Goal: Check status: Check status

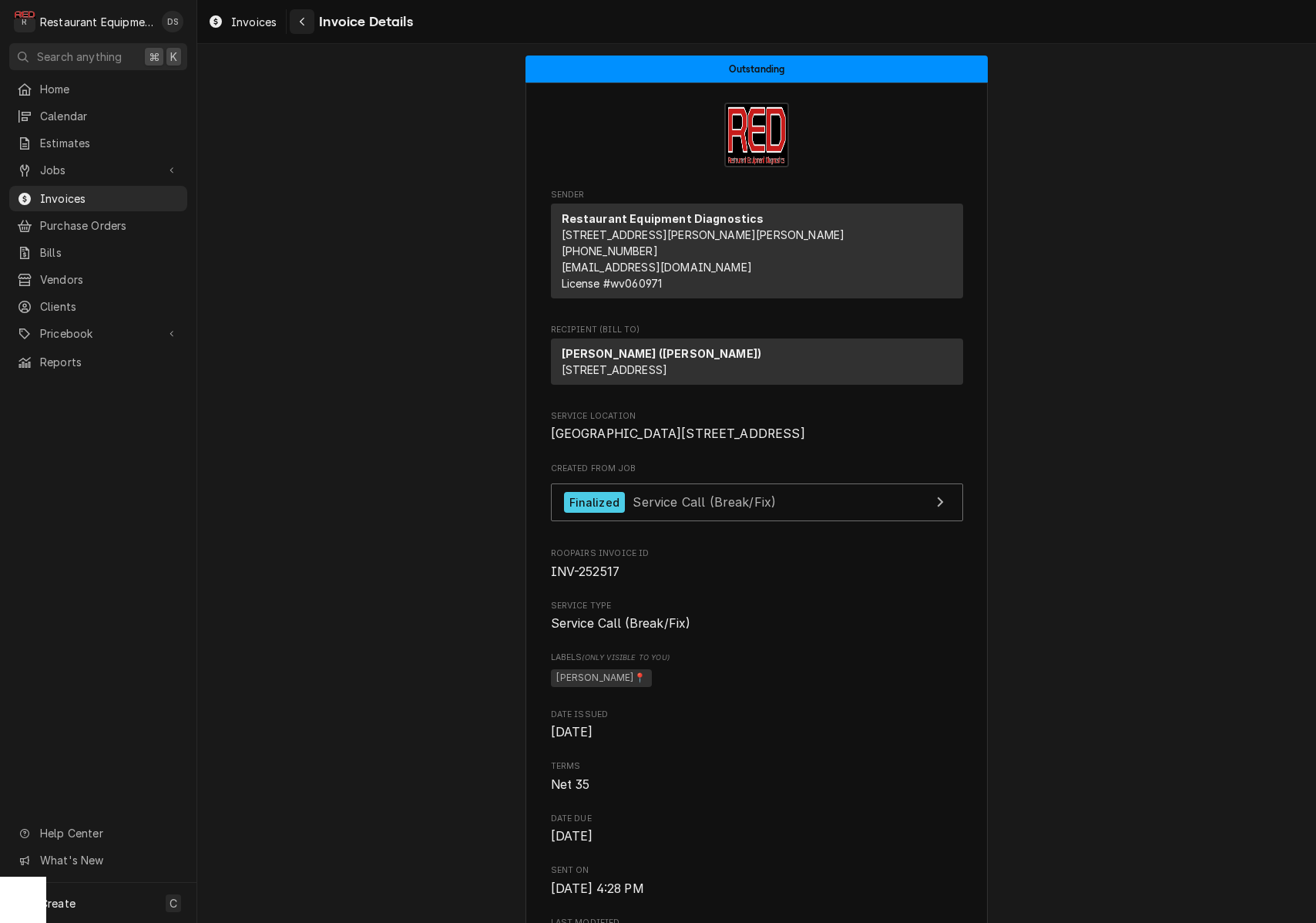
click at [309, 24] on div "Navigate back" at bounding box center [302, 21] width 15 height 15
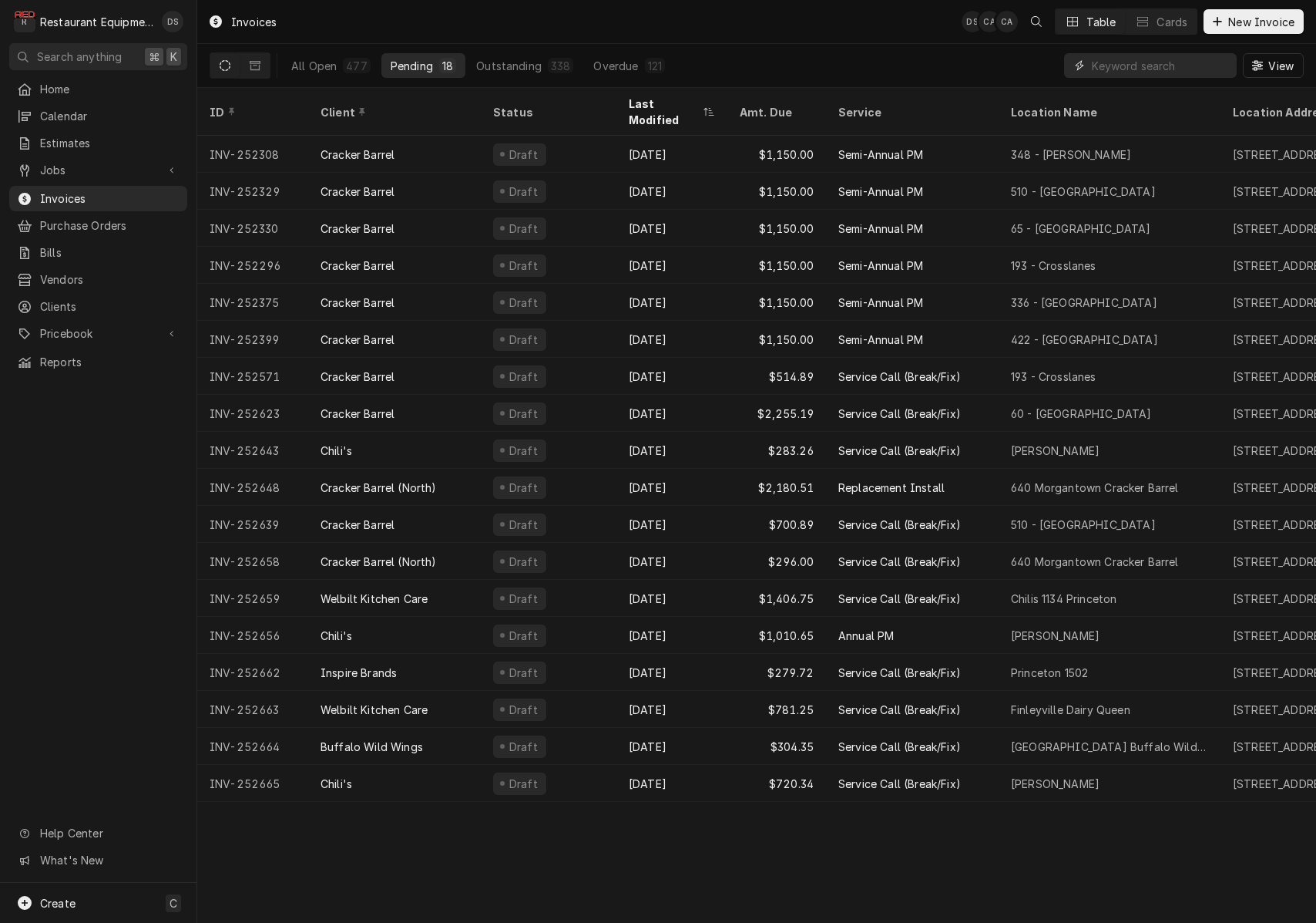
click at [1155, 73] on input "Dynamic Content Wrapper" at bounding box center [1160, 65] width 137 height 24
click at [344, 62] on button "All Open 477" at bounding box center [331, 65] width 98 height 24
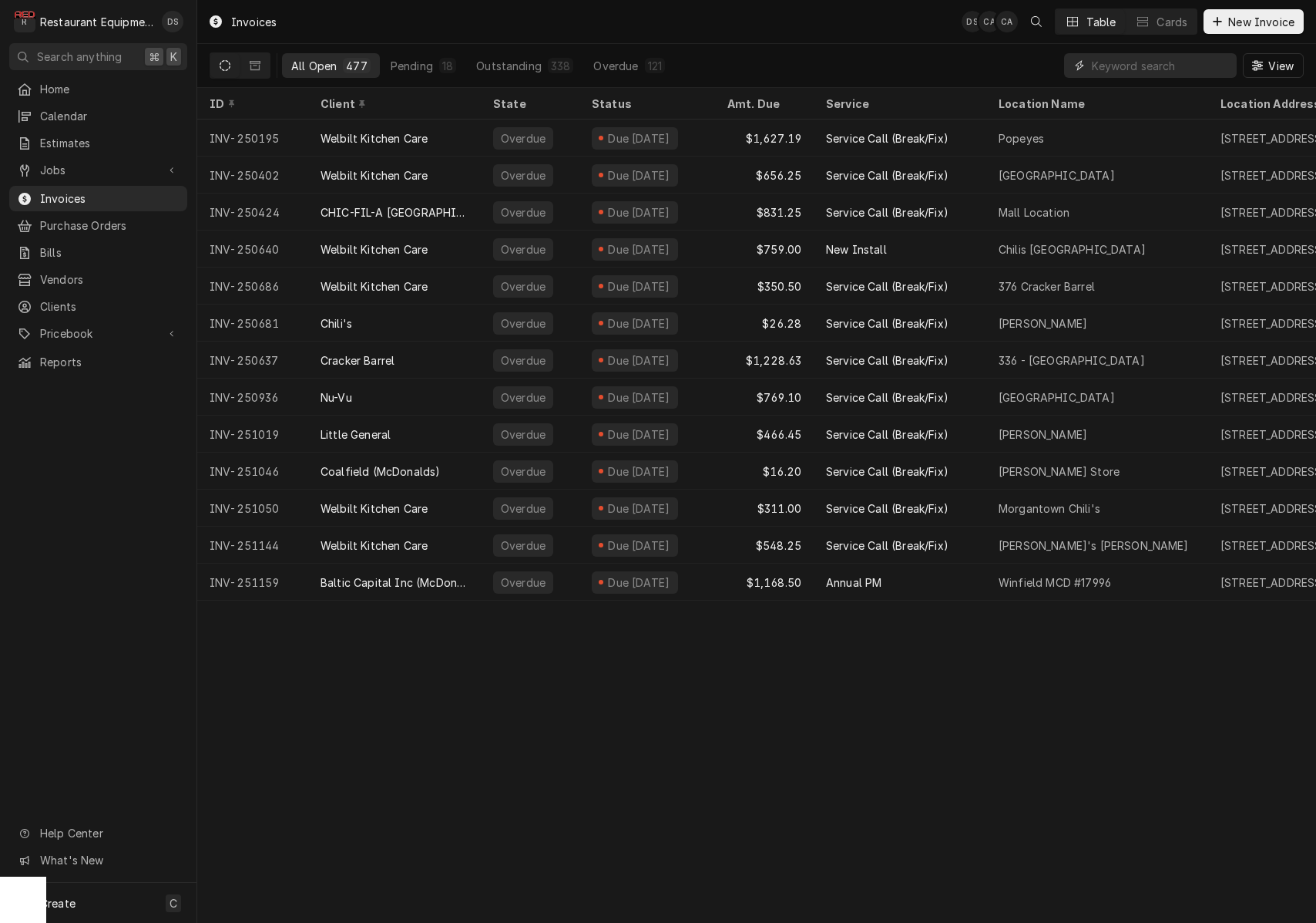
click at [1122, 64] on input "Dynamic Content Wrapper" at bounding box center [1160, 65] width 137 height 24
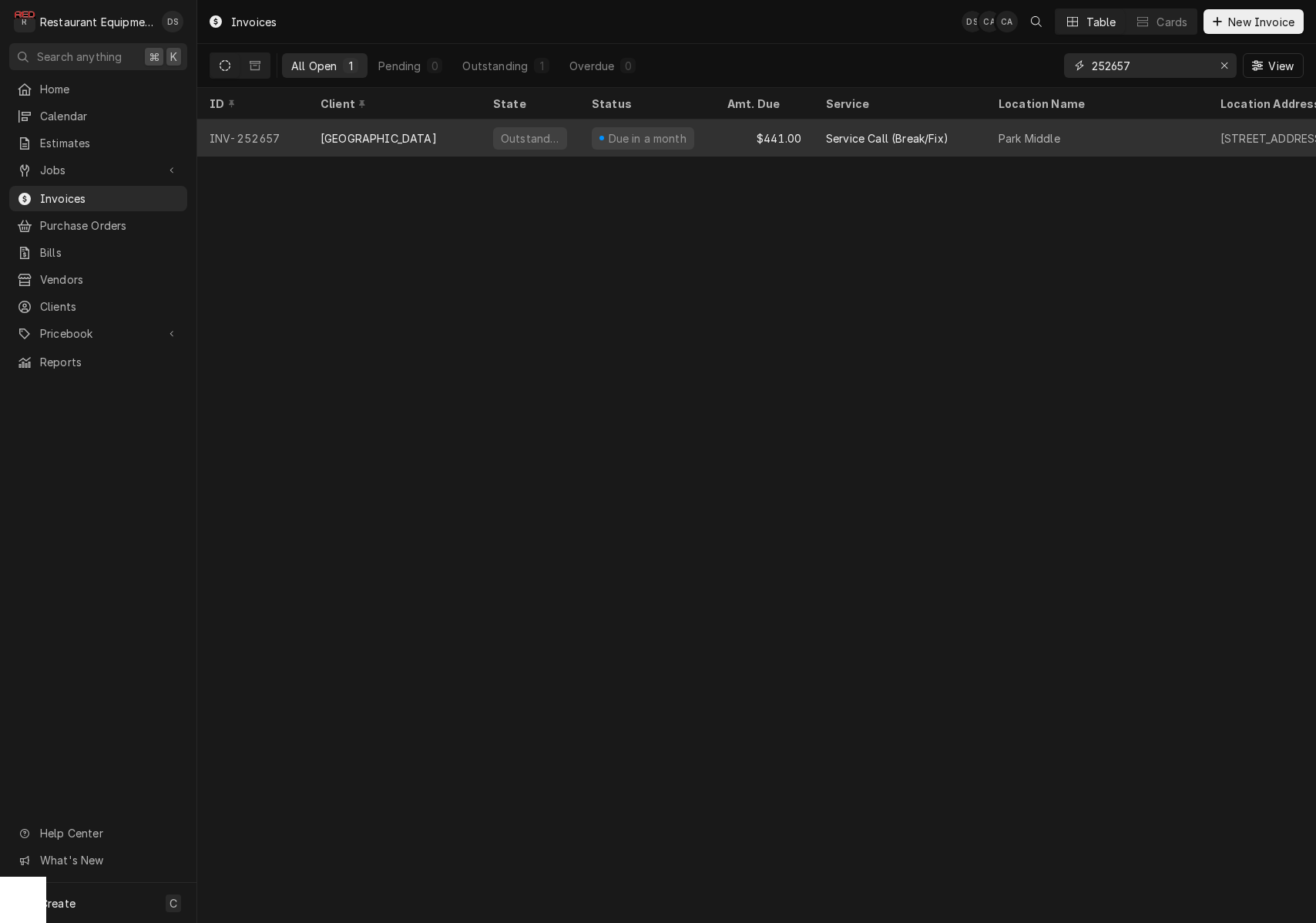
type input "252657"
click at [733, 134] on div "$441.00" at bounding box center [764, 138] width 99 height 37
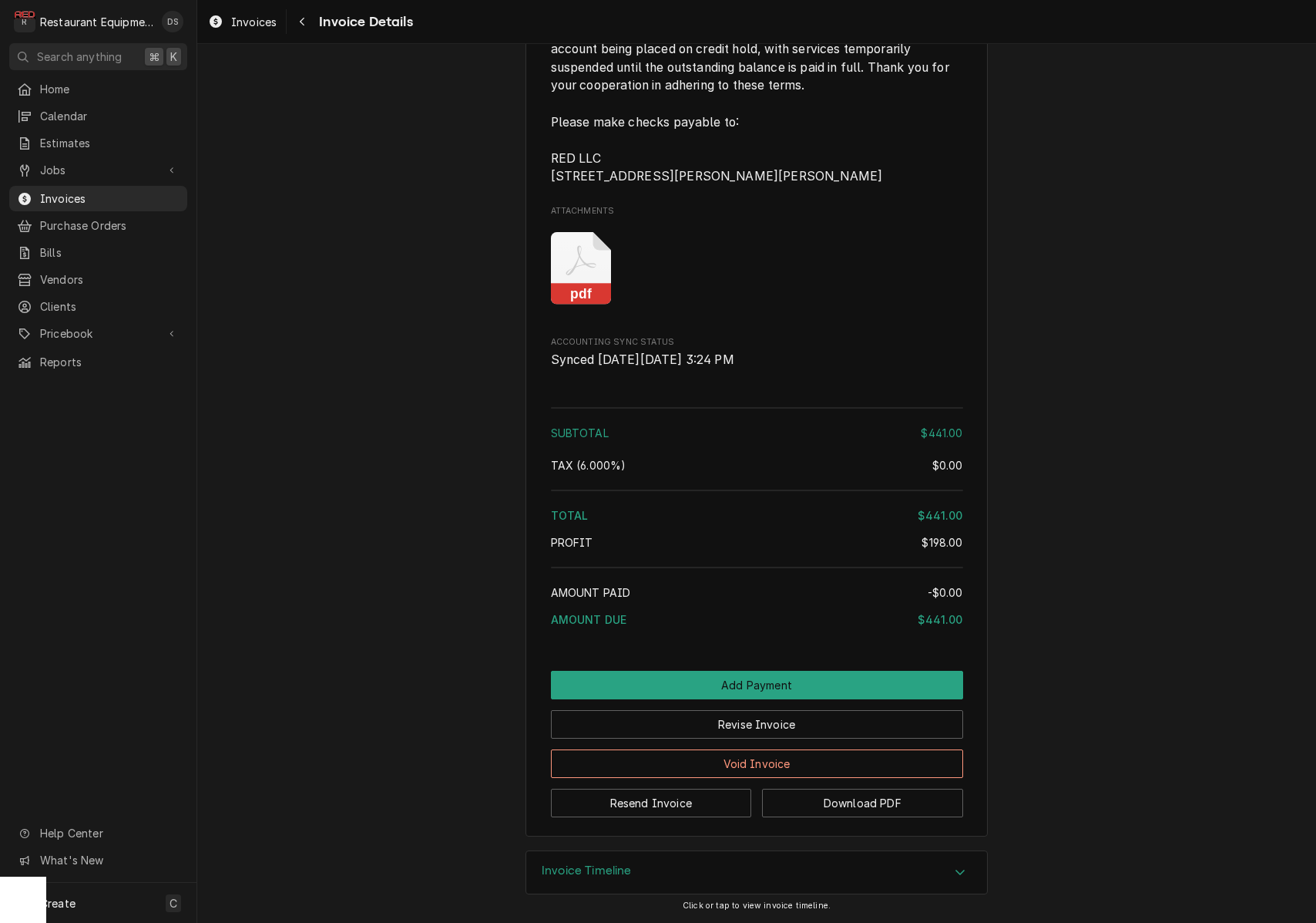
click at [773, 870] on div "Invoice Timeline" at bounding box center [757, 872] width 461 height 43
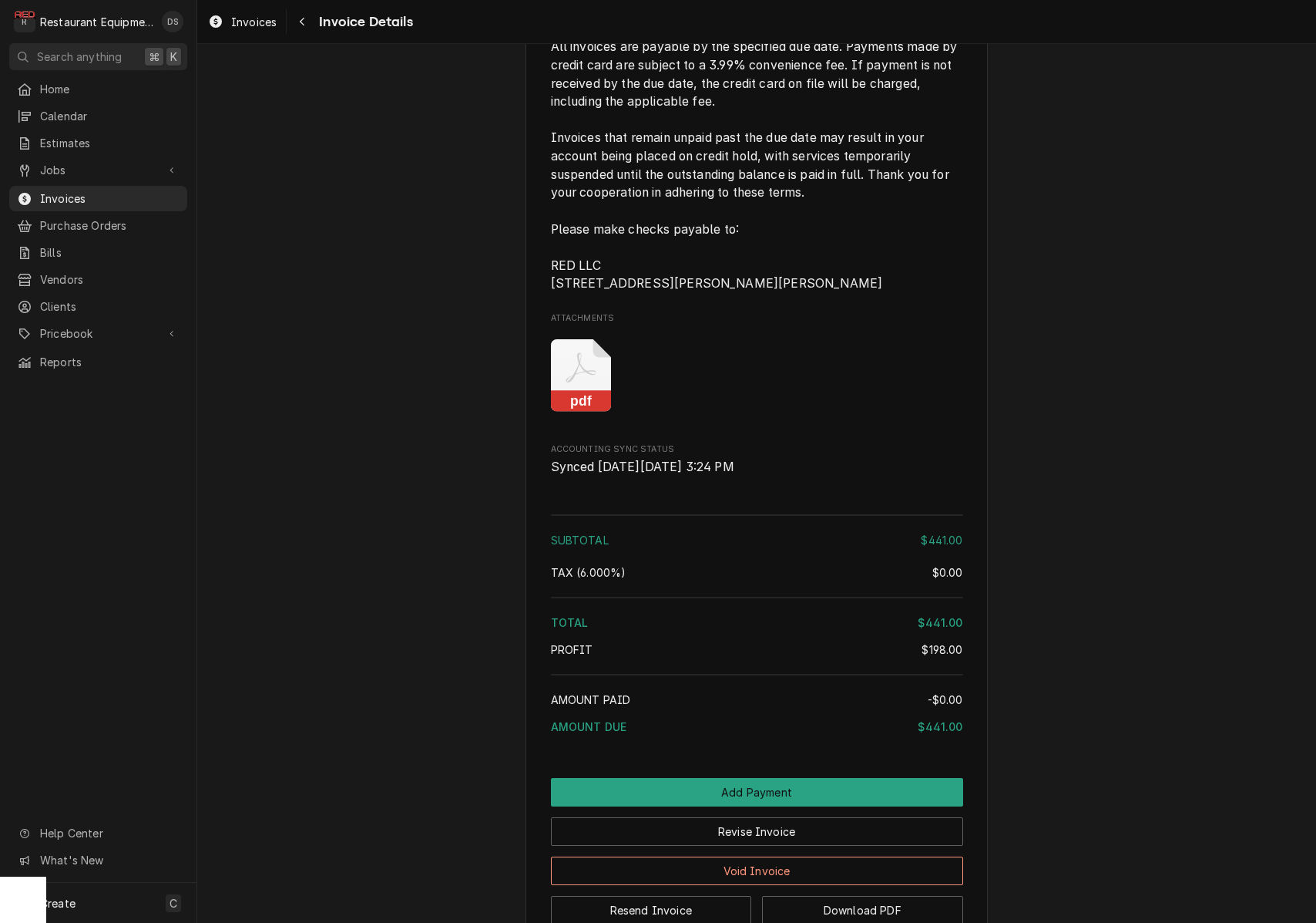
scroll to position [2617, 0]
